Goal: Check status: Check status

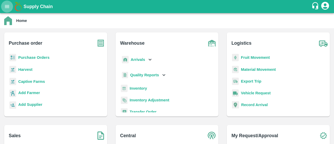
click at [6, 3] on button "open drawer" at bounding box center [7, 7] width 12 height 12
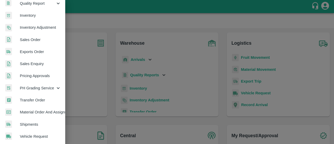
scroll to position [102, 0]
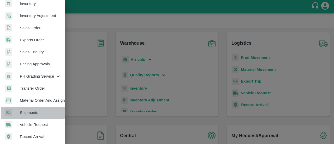
click at [33, 112] on span "Shipments" at bounding box center [40, 113] width 41 height 6
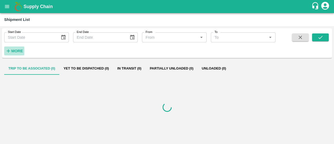
click at [18, 51] on strong "More" at bounding box center [17, 51] width 12 height 4
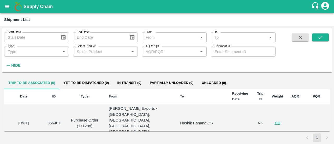
click at [223, 48] on label "Shipment Id" at bounding box center [221, 46] width 15 height 4
click at [223, 48] on input "Shipment Id" at bounding box center [243, 51] width 65 height 10
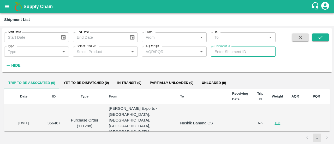
click at [224, 50] on input "Shipment Id" at bounding box center [243, 51] width 65 height 10
type input "347763"
click at [321, 38] on icon "submit" at bounding box center [321, 37] width 6 height 6
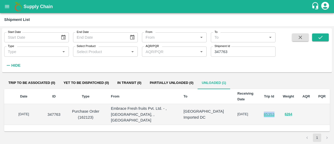
drag, startPoint x: 275, startPoint y: 109, endPoint x: 264, endPoint y: 111, distance: 11.9
click at [264, 111] on td "85353" at bounding box center [269, 114] width 19 height 21
copy link "85353"
drag, startPoint x: 94, startPoint y: 113, endPoint x: 83, endPoint y: 114, distance: 11.2
click at [83, 114] on p "Purchase Order (162123)" at bounding box center [86, 114] width 34 height 12
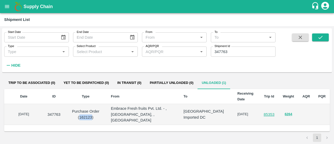
copy p "162123"
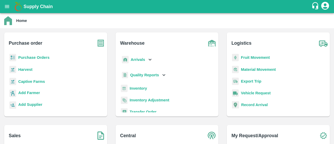
click at [10, 8] on button "open drawer" at bounding box center [7, 7] width 12 height 12
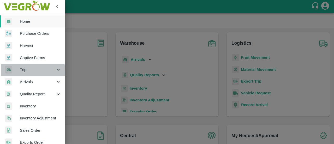
click at [19, 74] on div "Trip" at bounding box center [32, 70] width 65 height 12
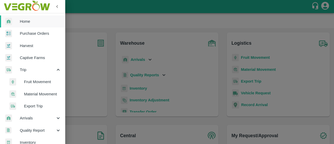
click at [35, 81] on span "Fruit Movement" at bounding box center [42, 82] width 37 height 6
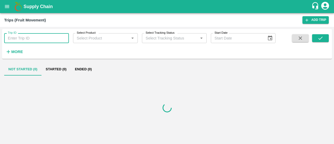
click at [30, 37] on input "Trip ID" at bounding box center [36, 38] width 65 height 10
paste input "85353"
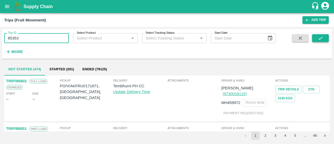
type input "85353"
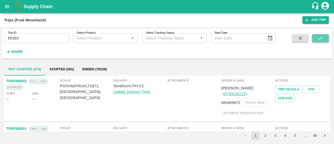
click at [320, 38] on icon "submit" at bounding box center [321, 38] width 6 height 6
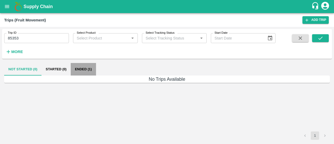
click at [78, 72] on button "Ended (1)" at bounding box center [83, 69] width 25 height 13
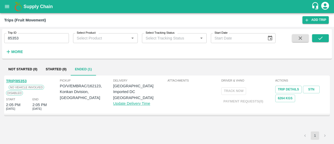
click at [13, 79] on link "TRIP/85353" at bounding box center [16, 81] width 21 height 4
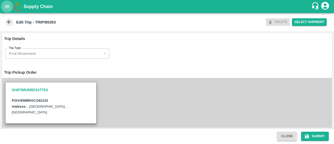
click at [5, 8] on icon "open drawer" at bounding box center [7, 6] width 4 height 3
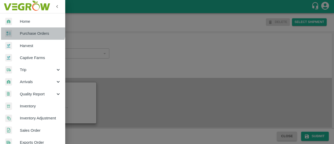
click at [31, 31] on span "Purchase Orders" at bounding box center [40, 34] width 41 height 6
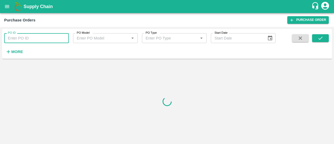
click at [51, 37] on input "PO ID" at bounding box center [36, 38] width 65 height 10
paste input "162123"
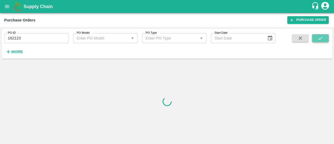
click at [326, 36] on button "submit" at bounding box center [320, 38] width 17 height 8
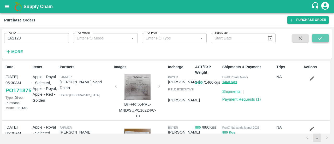
click at [324, 35] on button "submit" at bounding box center [320, 38] width 17 height 8
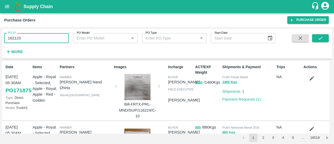
click at [33, 40] on input "162123" at bounding box center [36, 38] width 65 height 10
type input "162123"
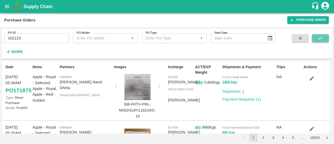
click at [317, 35] on button "submit" at bounding box center [320, 38] width 17 height 8
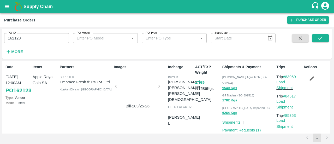
scroll to position [4, 0]
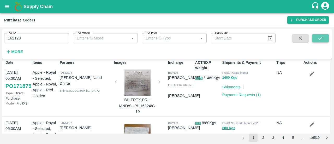
click at [319, 38] on icon "submit" at bounding box center [320, 38] width 4 height 3
